Goal: Task Accomplishment & Management: Manage account settings

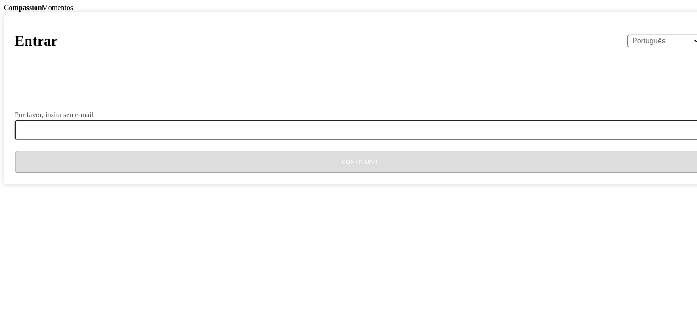
select select "pt"
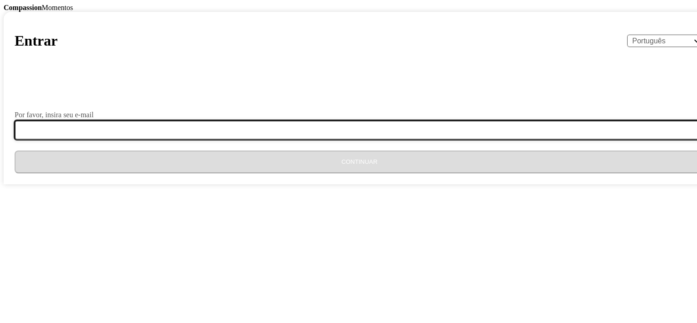
click at [331, 140] on input "Por favor, insira seu e-mail" at bounding box center [365, 129] width 700 height 19
type input "alvesantonio98122@gmail.com"
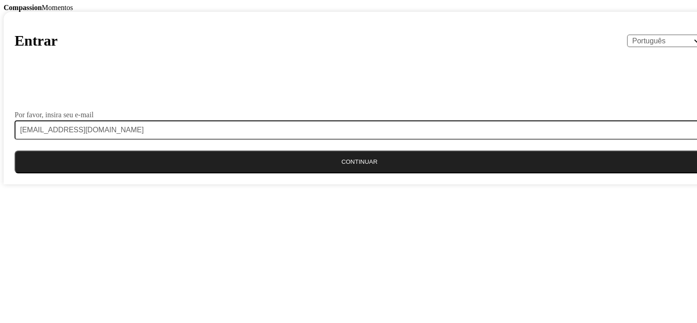
click at [359, 173] on button "Continuar" at bounding box center [359, 161] width 689 height 23
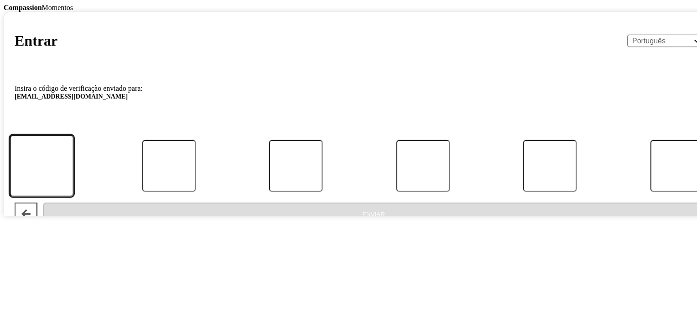
click at [74, 197] on input "Código:" at bounding box center [42, 166] width 64 height 62
type input "8"
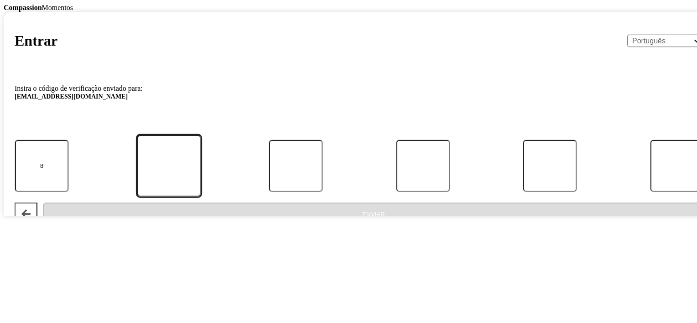
type input "3"
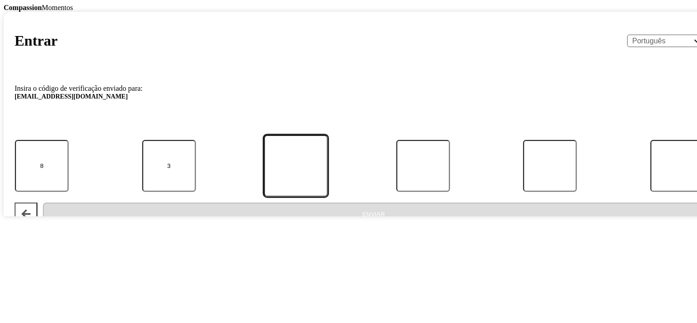
type input "7"
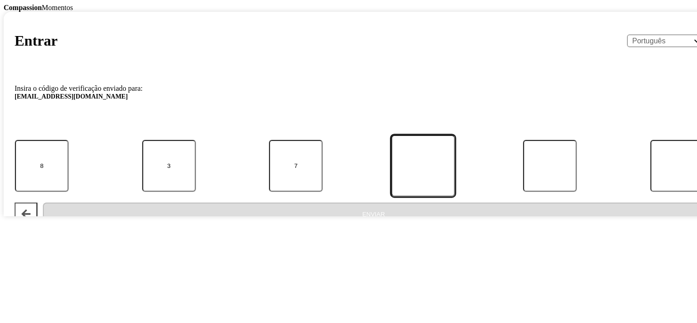
type input "6"
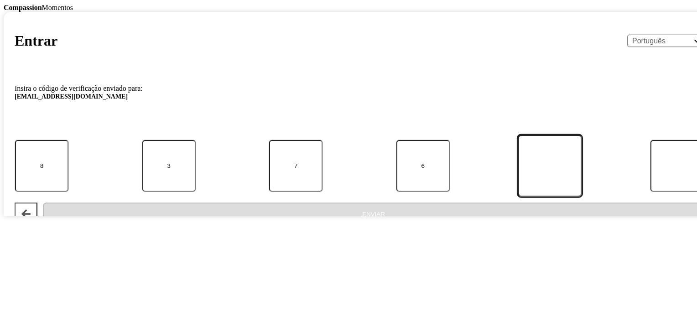
type input "1"
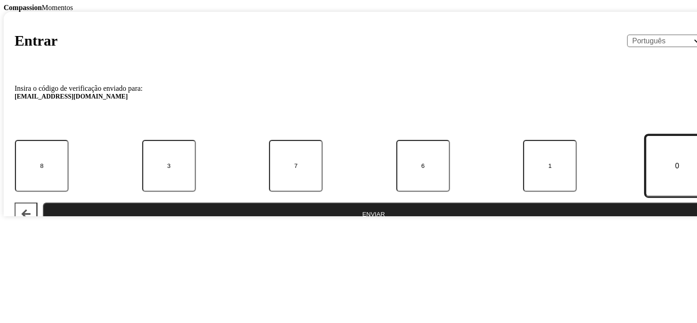
type input "0"
click at [355, 225] on button "Enviar" at bounding box center [373, 213] width 661 height 23
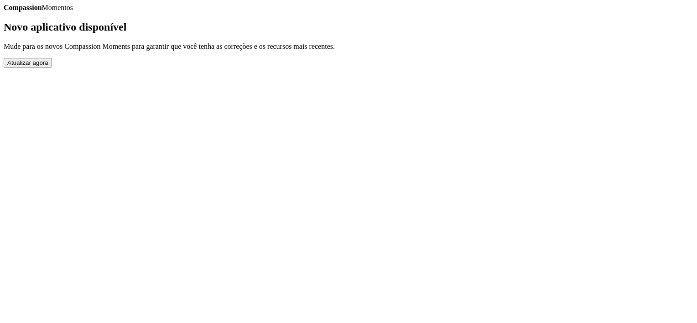
click at [52, 67] on button "Atualizar agora" at bounding box center [28, 63] width 48 height 10
select select "pt"
